Goal: Browse casually: Explore the website without a specific task or goal

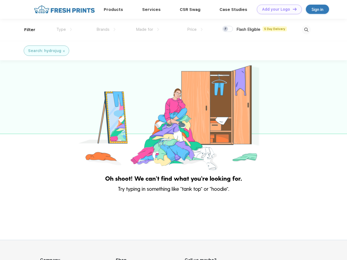
click at [277, 9] on link "Add your Logo Design Tool" at bounding box center [279, 10] width 45 height 10
click at [0, 0] on div "Design Tool" at bounding box center [0, 0] width 0 height 0
click at [292, 9] on link "Add your Logo Design Tool" at bounding box center [279, 10] width 45 height 10
click at [26, 30] on div "Filter" at bounding box center [29, 30] width 11 height 6
click at [64, 29] on span "Type" at bounding box center [61, 29] width 10 height 5
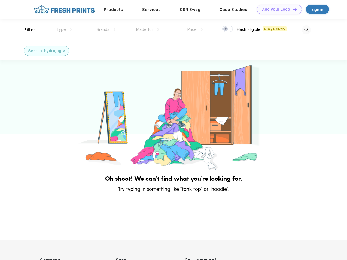
click at [106, 29] on span "Brands" at bounding box center [102, 29] width 13 height 5
click at [148, 29] on span "Made for" at bounding box center [144, 29] width 17 height 5
click at [195, 29] on span "Price" at bounding box center [192, 29] width 10 height 5
click at [228, 29] on div at bounding box center [227, 29] width 11 height 6
click at [226, 29] on input "checkbox" at bounding box center [224, 28] width 4 height 4
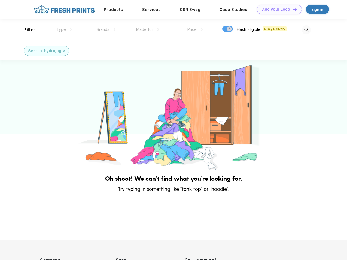
click at [306, 30] on img at bounding box center [306, 29] width 9 height 9
